Goal: Information Seeking & Learning: Check status

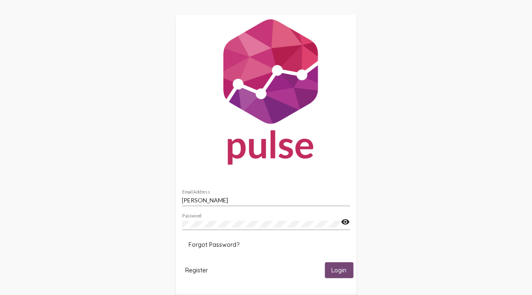
click at [343, 271] on span "Login" at bounding box center [338, 271] width 15 height 8
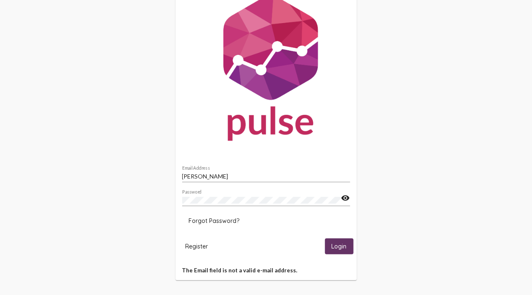
click at [224, 178] on input "[PERSON_NAME]" at bounding box center [266, 176] width 168 height 7
type input "K"
type input "[EMAIL_ADDRESS][DOMAIN_NAME]"
click at [412, 202] on div "[EMAIL_ADDRESS][DOMAIN_NAME] Email Address Password visibility Forgot Password?…" at bounding box center [266, 135] width 532 height 319
click at [334, 244] on span "Login" at bounding box center [338, 247] width 15 height 8
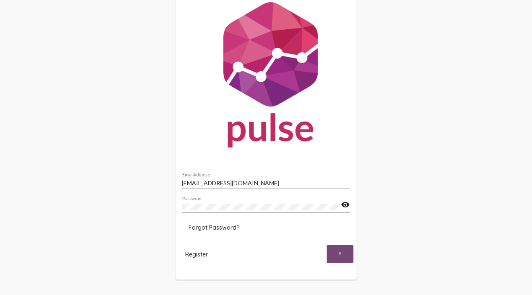
scroll to position [17, 0]
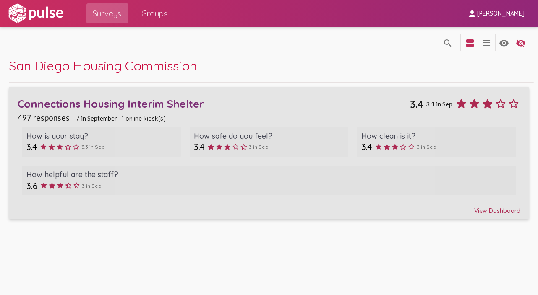
click at [270, 93] on div "Connections Housing Interim Shelter 3.4 3.1 in Sep" at bounding box center [269, 100] width 503 height 19
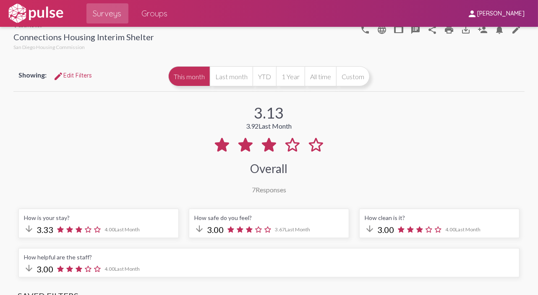
scroll to position [7, 0]
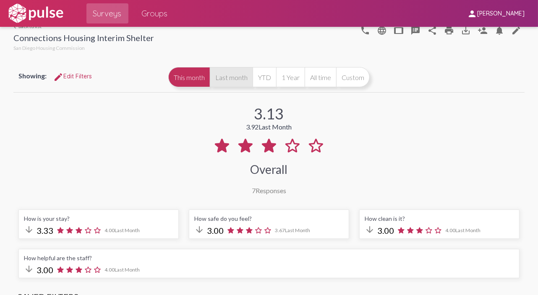
click at [231, 78] on button "Last month" at bounding box center [231, 77] width 43 height 20
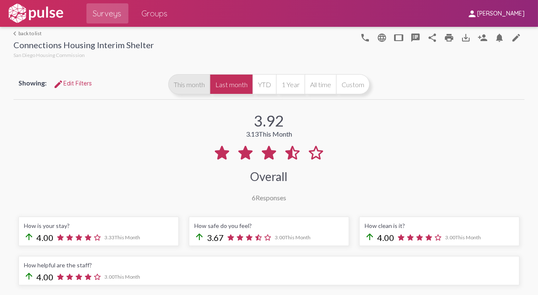
click at [192, 81] on button "This month" at bounding box center [189, 84] width 42 height 20
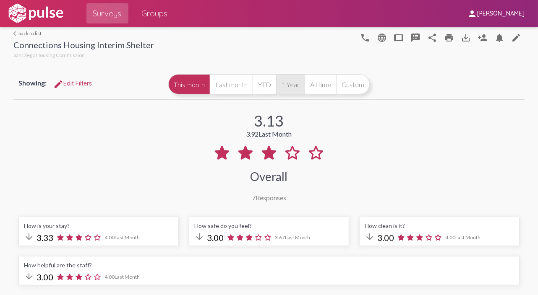
click at [280, 81] on button "1 Year" at bounding box center [290, 84] width 29 height 20
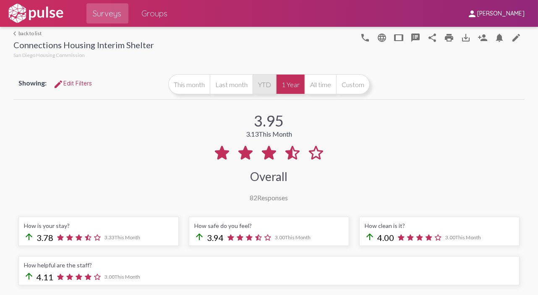
click at [253, 83] on button "YTD" at bounding box center [264, 84] width 23 height 20
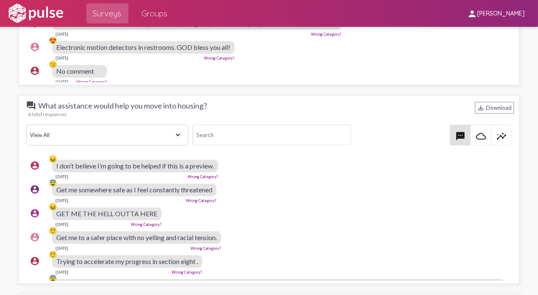
scroll to position [1454, 0]
